Goal: Transaction & Acquisition: Subscribe to service/newsletter

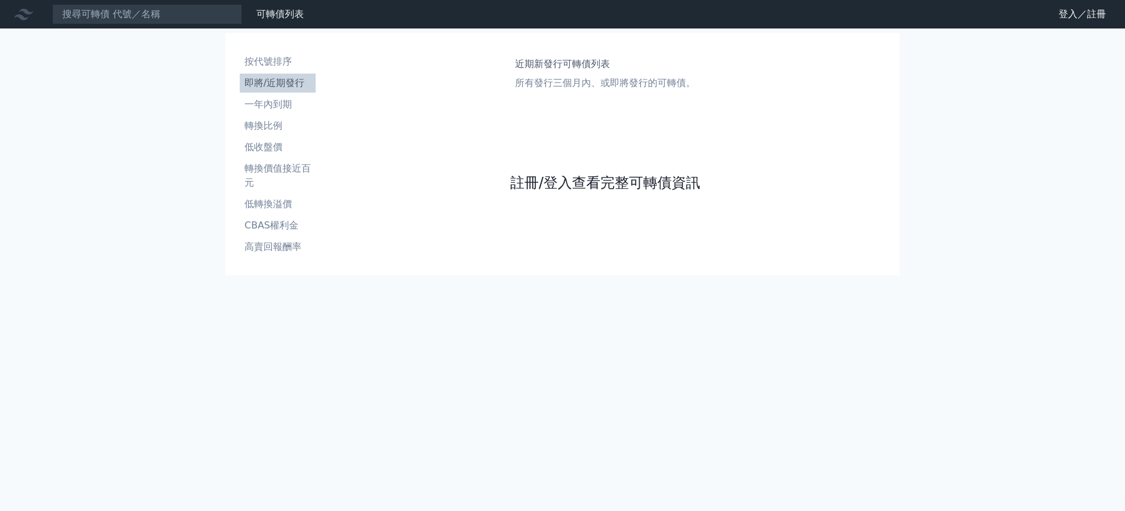
click at [552, 185] on link "註冊/登入查看完整可轉債資訊" at bounding box center [605, 182] width 190 height 19
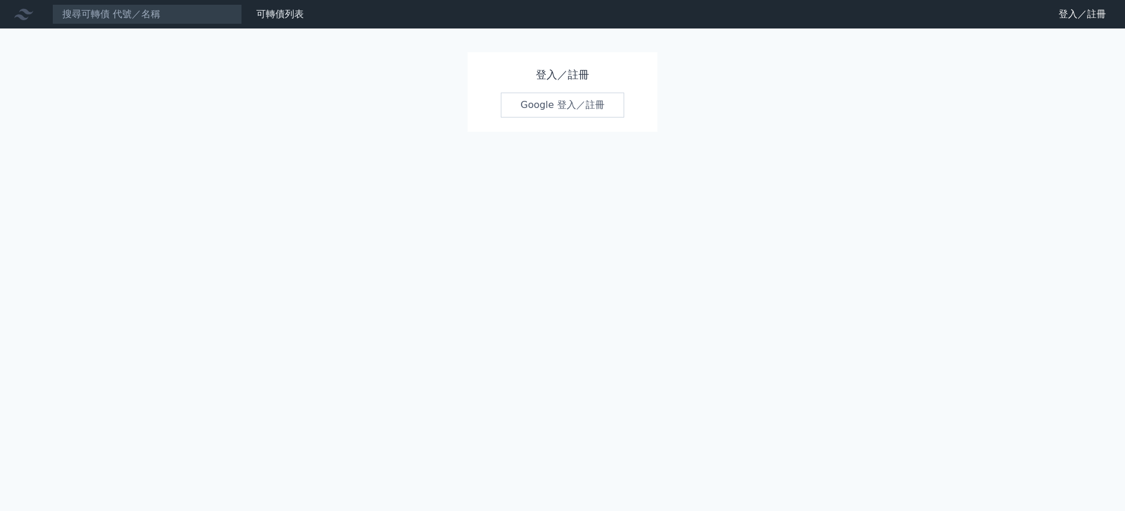
click at [579, 110] on link "Google 登入／註冊" at bounding box center [562, 105] width 123 height 25
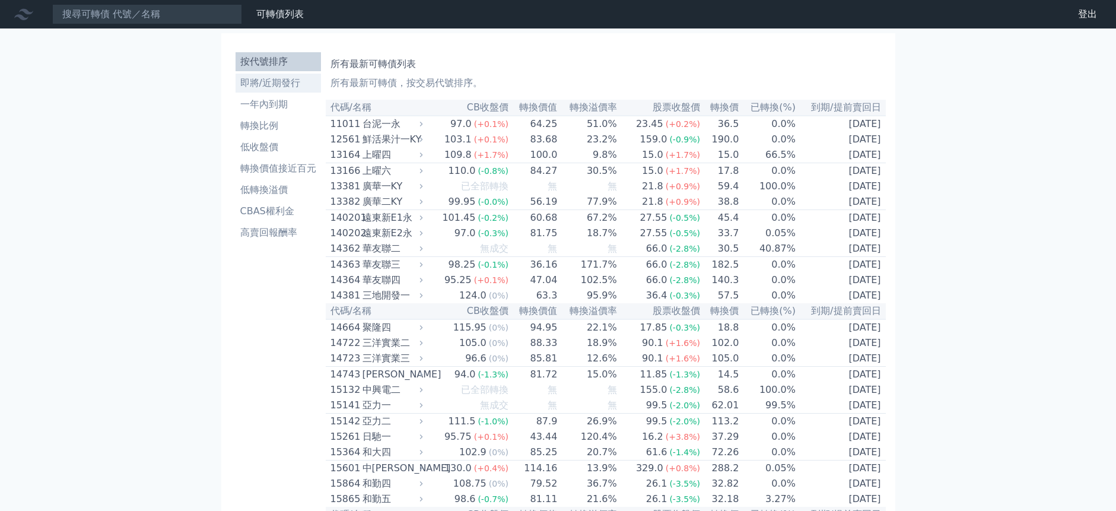
click at [295, 82] on li "即將/近期發行" at bounding box center [278, 83] width 85 height 14
